Goal: Information Seeking & Learning: Understand process/instructions

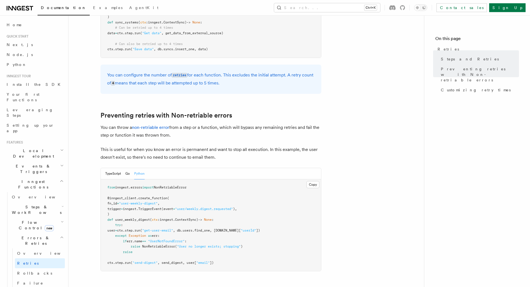
scroll to position [381, 0]
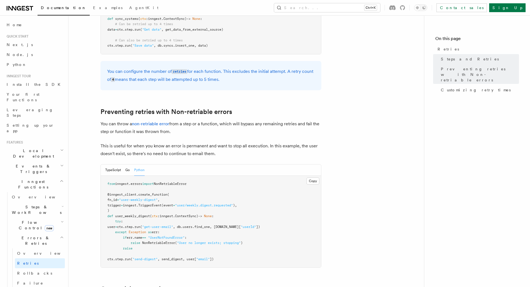
click at [184, 182] on span "NonRetriableError" at bounding box center [170, 184] width 33 height 4
copy span "from inngest . errors import NonRetriableError"
click at [271, 112] on article "Features Inngest Functions Errors & Retries Retries By default, in addition to …" at bounding box center [246, 99] width 338 height 913
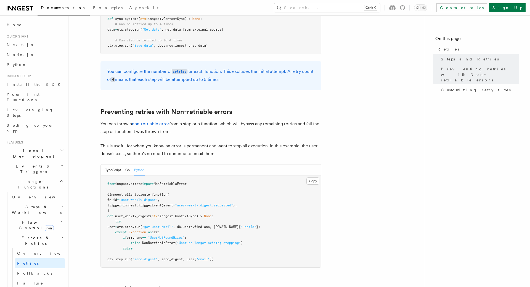
click at [138, 165] on button "Python" at bounding box center [139, 170] width 10 height 11
click at [139, 182] on span "errors" at bounding box center [137, 184] width 12 height 4
click at [210, 179] on pre "from inngest . errors import NonRetriableError @inngest_client . create_functio…" at bounding box center [211, 222] width 220 height 92
